Goal: Task Accomplishment & Management: Use online tool/utility

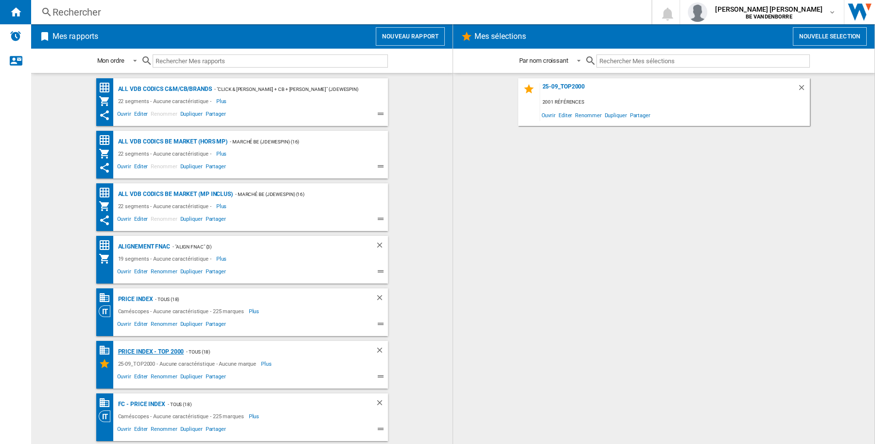
click at [130, 352] on div "PRICE INDEX - Top 2000" at bounding box center [150, 352] width 69 height 12
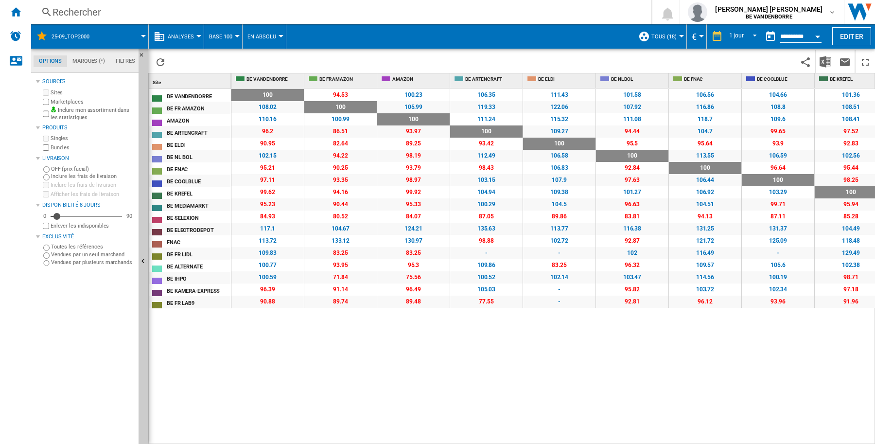
click at [139, 37] on span at bounding box center [123, 36] width 40 height 24
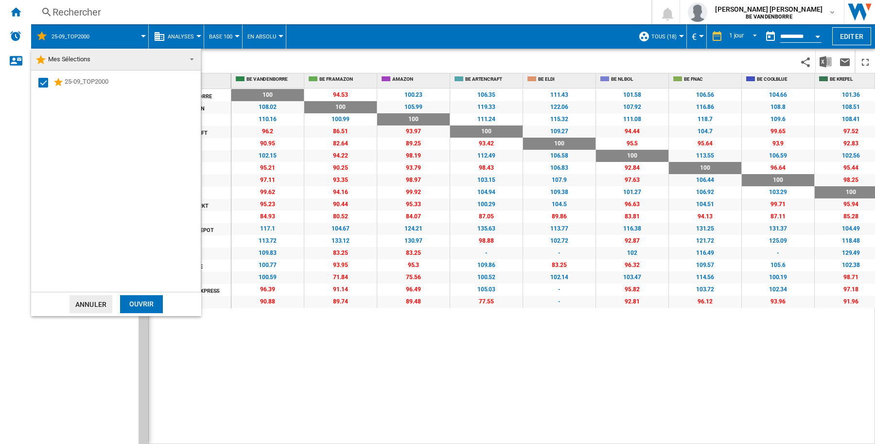
click at [296, 353] on md-backdrop at bounding box center [437, 222] width 875 height 444
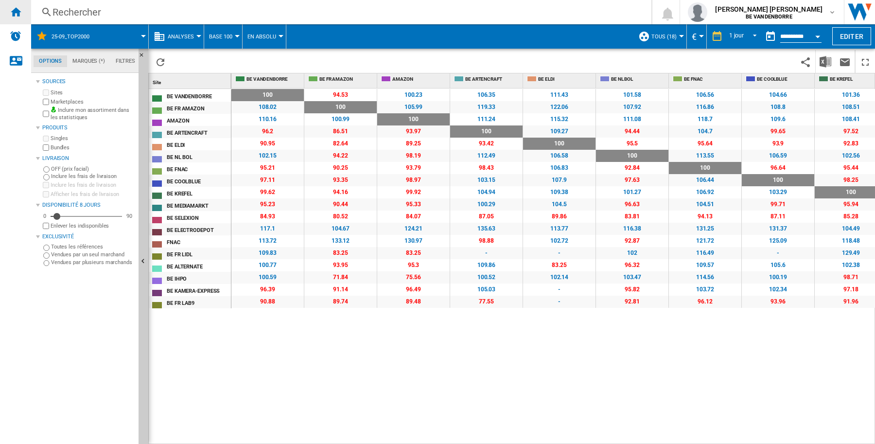
click at [20, 14] on ng-md-icon "Accueil" at bounding box center [16, 12] width 12 height 12
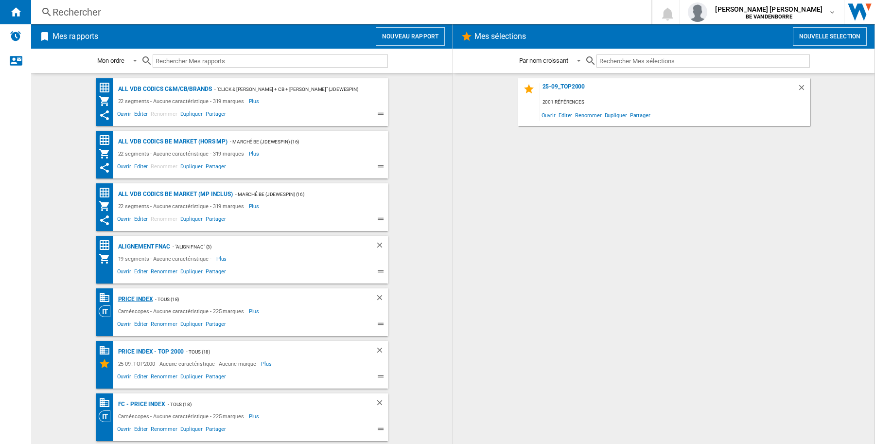
click at [132, 303] on div "PRICE INDEX" at bounding box center [134, 299] width 37 height 12
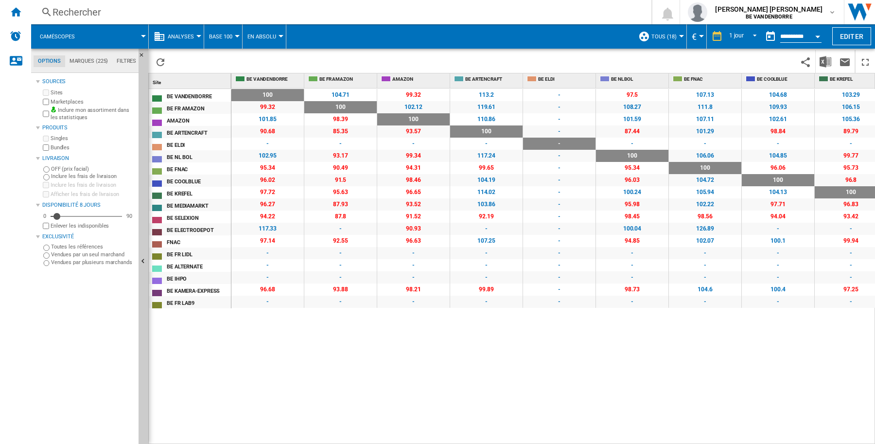
click at [141, 37] on div at bounding box center [143, 36] width 5 height 2
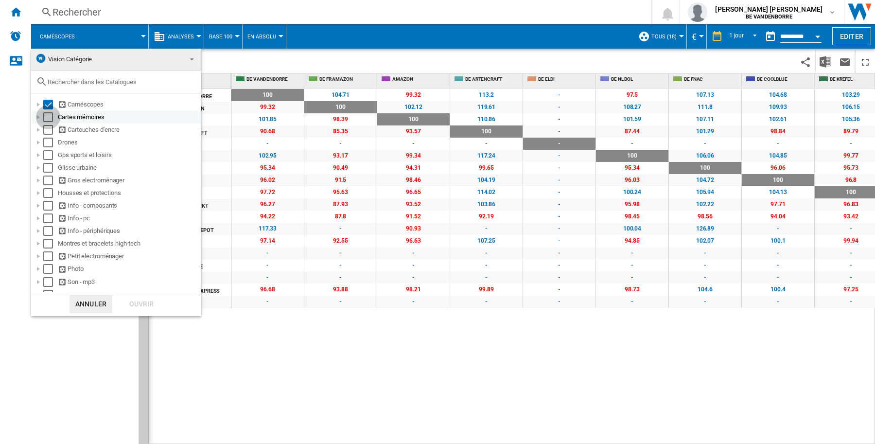
click at [48, 115] on div "Select" at bounding box center [48, 117] width 10 height 10
click at [42, 130] on div at bounding box center [39, 130] width 10 height 10
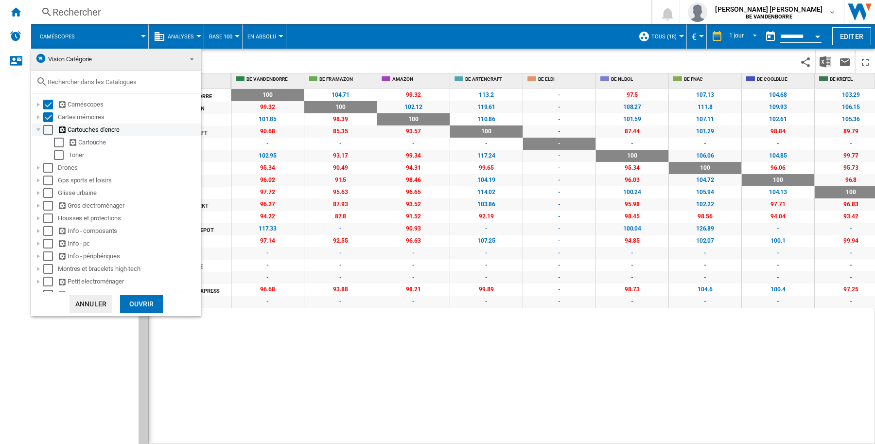
click at [47, 127] on div "Select" at bounding box center [48, 130] width 10 height 10
click at [47, 169] on div "Select" at bounding box center [48, 168] width 10 height 10
click at [49, 181] on div "Select" at bounding box center [48, 180] width 10 height 10
click at [52, 191] on div "Select" at bounding box center [48, 193] width 10 height 10
click at [50, 205] on div "Select" at bounding box center [48, 206] width 10 height 10
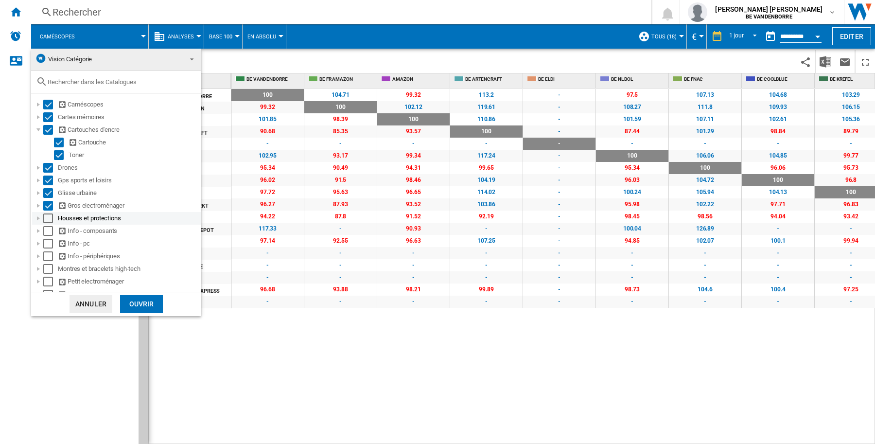
click at [50, 217] on div "Select" at bounding box center [48, 218] width 10 height 10
click at [47, 226] on div "Select" at bounding box center [48, 231] width 10 height 10
drag, startPoint x: 49, startPoint y: 242, endPoint x: 52, endPoint y: 253, distance: 12.3
click at [48, 242] on div "Select" at bounding box center [48, 244] width 10 height 10
click at [52, 255] on div "Select" at bounding box center [48, 256] width 10 height 10
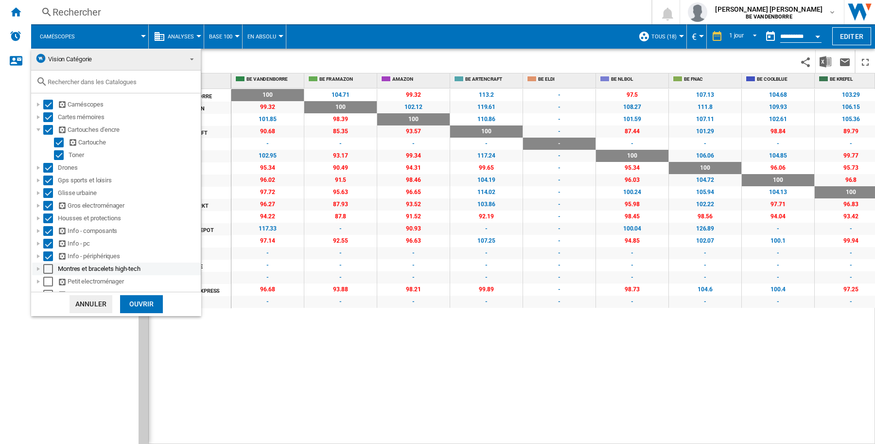
click at [45, 268] on div "Select" at bounding box center [48, 269] width 10 height 10
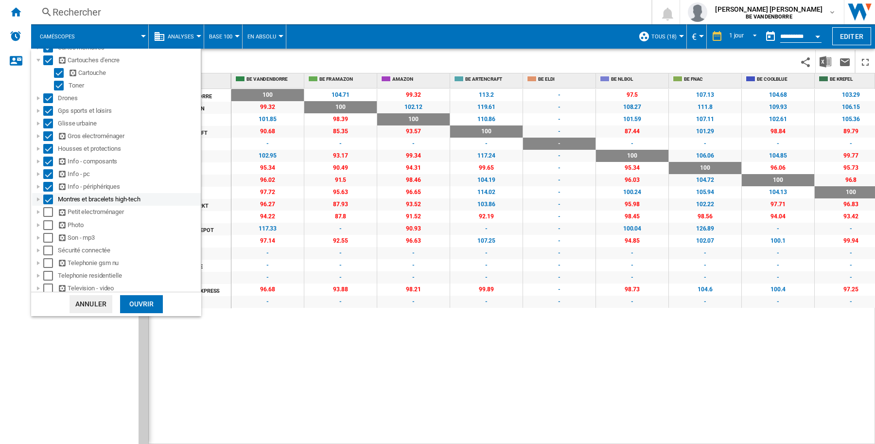
scroll to position [72, 0]
click at [47, 210] on div "Select" at bounding box center [48, 210] width 10 height 10
click at [48, 224] on div "Select" at bounding box center [48, 223] width 10 height 10
click at [49, 239] on div "Select" at bounding box center [48, 235] width 10 height 10
click at [47, 247] on div "Select" at bounding box center [48, 248] width 10 height 10
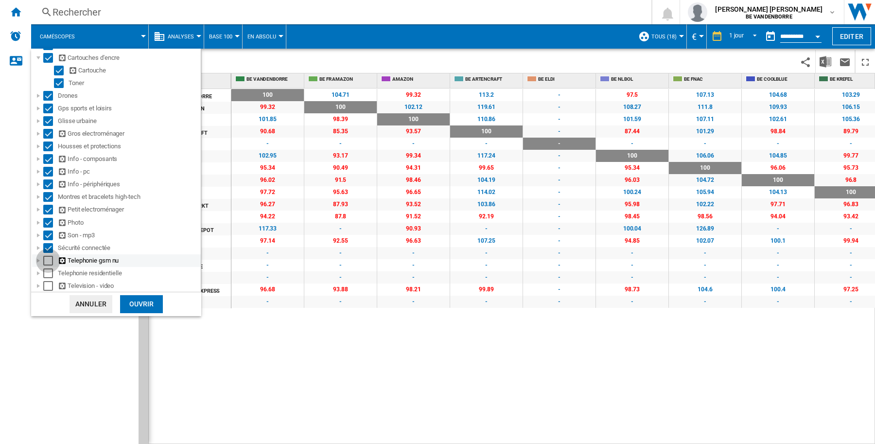
click at [49, 258] on div "Select" at bounding box center [48, 261] width 10 height 10
click at [50, 269] on div "Select" at bounding box center [48, 273] width 10 height 10
click at [50, 282] on div "Select" at bounding box center [48, 286] width 10 height 10
click at [131, 301] on div "Ouvrir" at bounding box center [141, 304] width 43 height 18
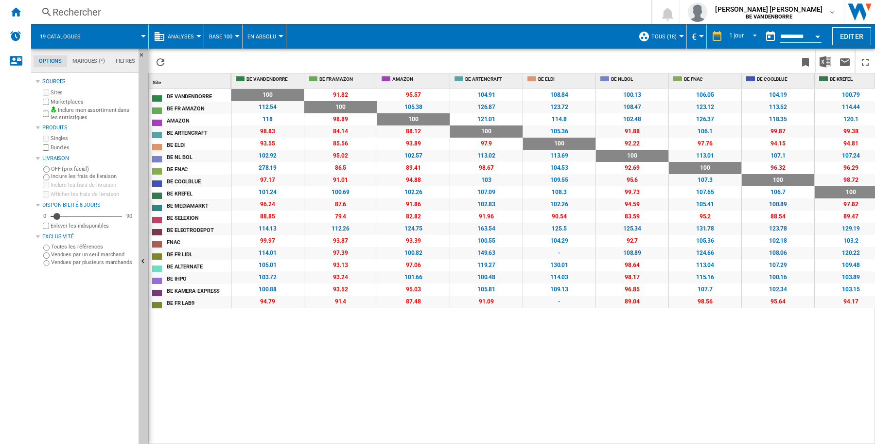
click at [229, 34] on span "Base 100" at bounding box center [220, 37] width 23 height 6
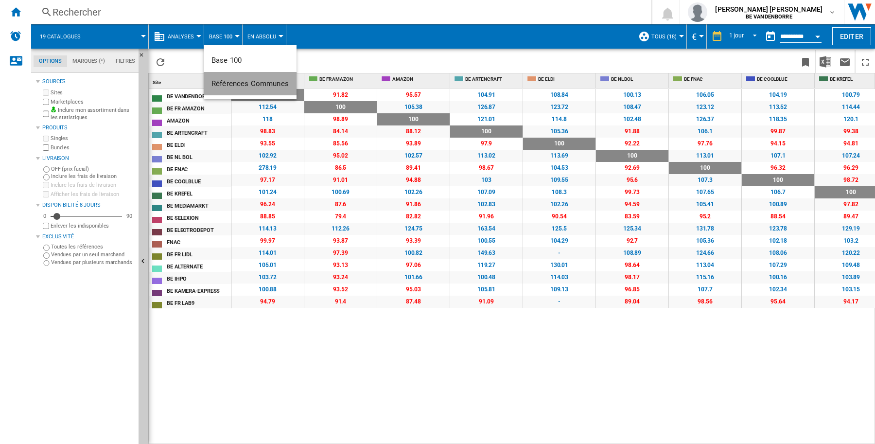
click at [270, 83] on span "Références Communes" at bounding box center [249, 83] width 77 height 9
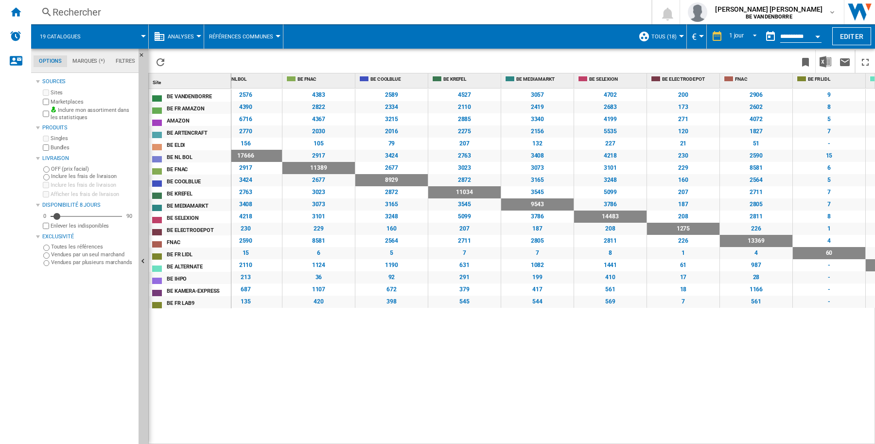
scroll to position [0, 418]
